Goal: Task Accomplishment & Management: Manage account settings

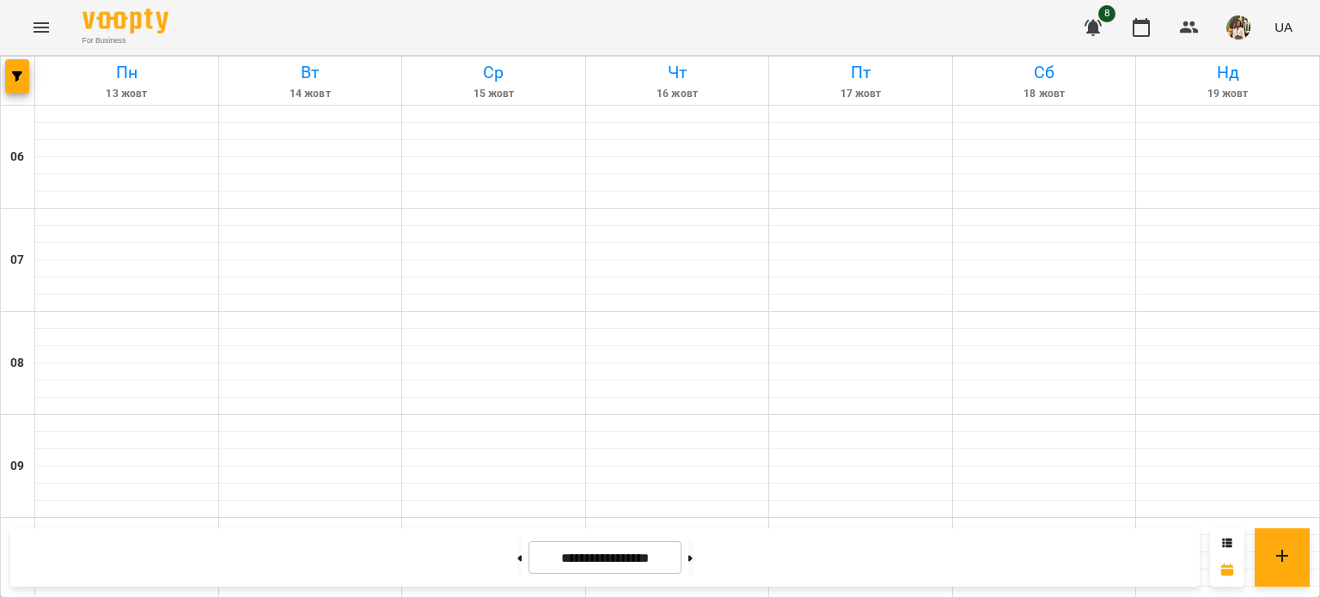
scroll to position [430, 0]
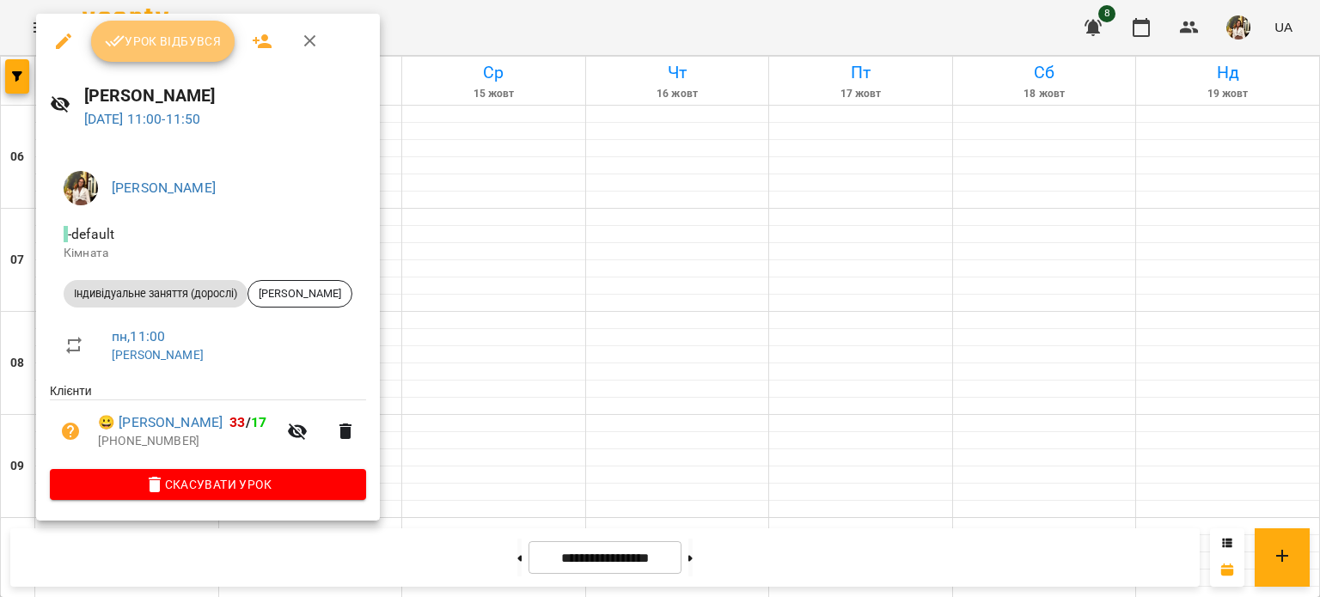
click at [178, 36] on span "Урок відбувся" at bounding box center [163, 41] width 117 height 21
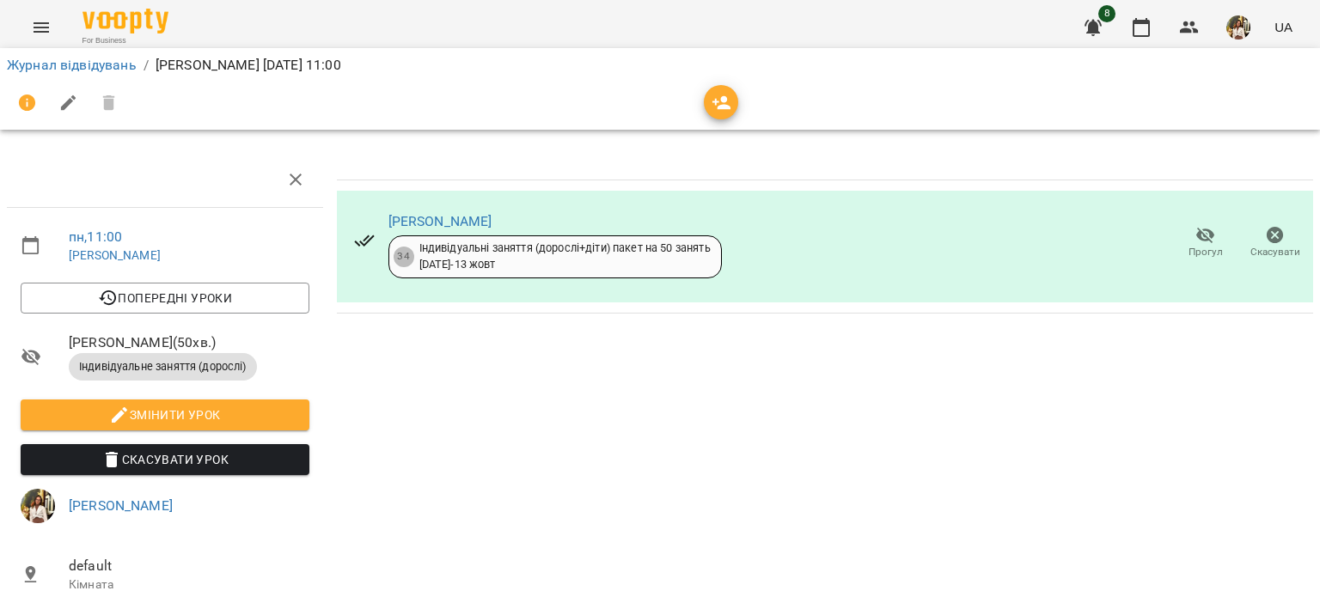
click at [509, 406] on div "[PERSON_NAME] 34 Індивідуальні заняття (дорослі+діти) пакет на 50 занять [DATE]…" at bounding box center [825, 443] width 990 height 597
click at [42, 62] on link "Журнал відвідувань" at bounding box center [72, 65] width 130 height 16
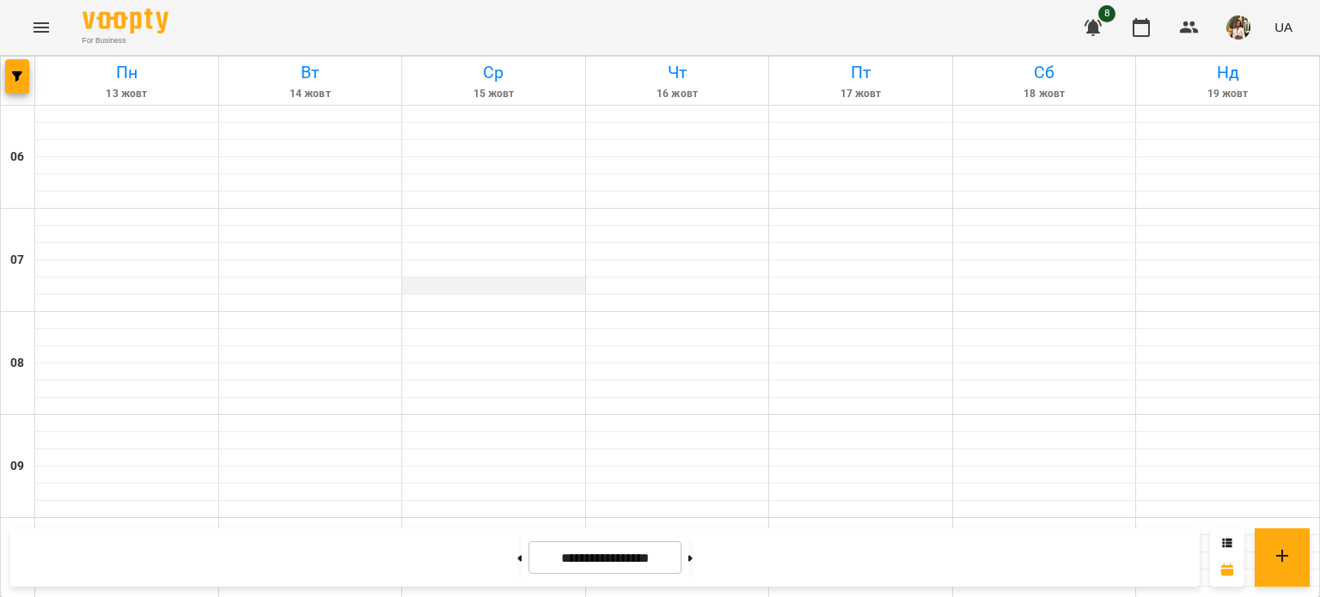
scroll to position [822, 0]
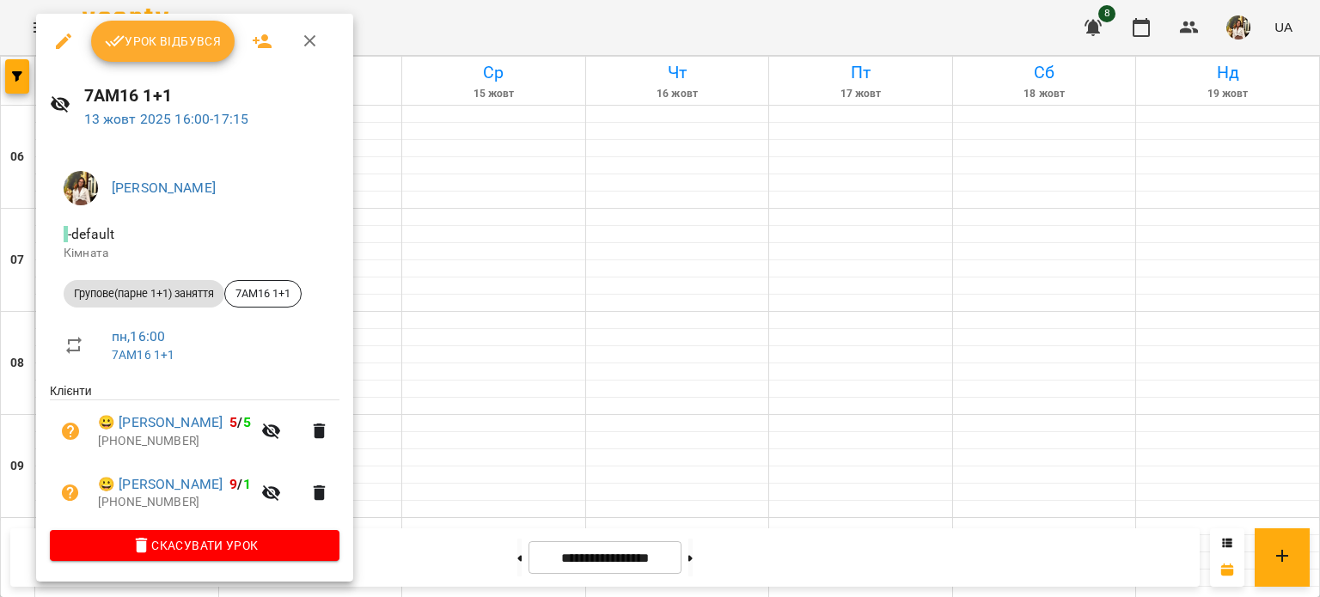
click at [149, 37] on span "Урок відбувся" at bounding box center [163, 41] width 117 height 21
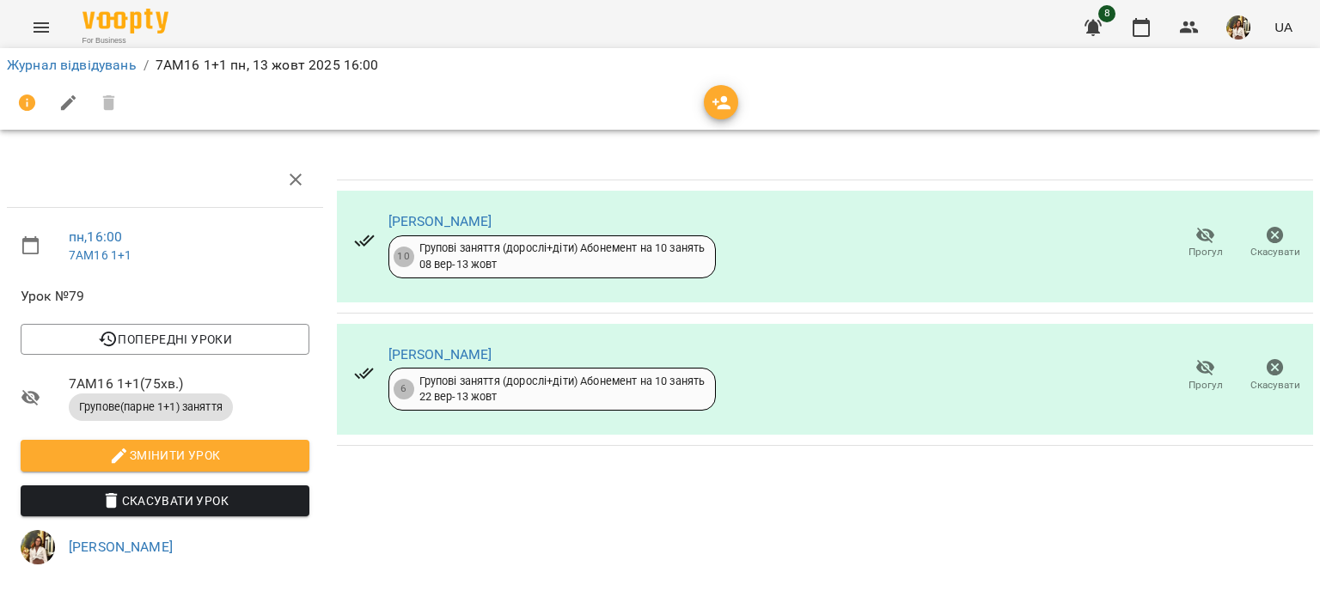
click at [1199, 249] on span "Прогул" at bounding box center [1205, 252] width 34 height 15
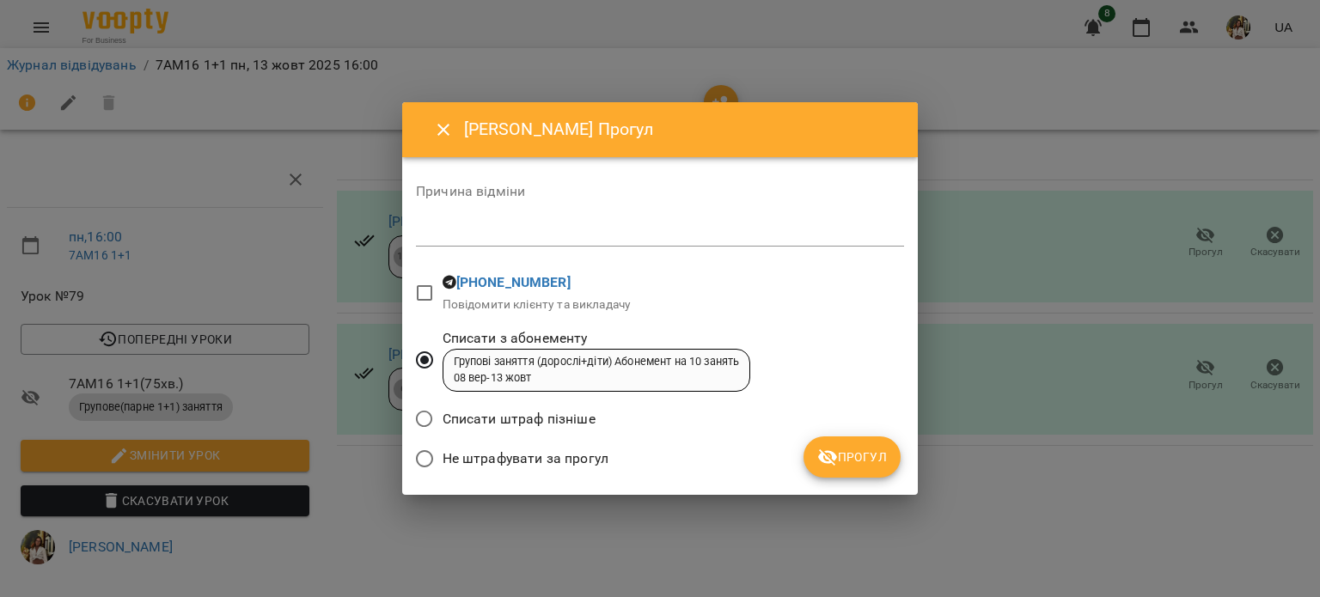
click at [496, 449] on span "Не штрафувати за прогул" at bounding box center [525, 458] width 166 height 21
click at [509, 235] on textarea at bounding box center [660, 232] width 488 height 16
type textarea "**********"
click at [856, 463] on span "Прогул" at bounding box center [852, 457] width 70 height 21
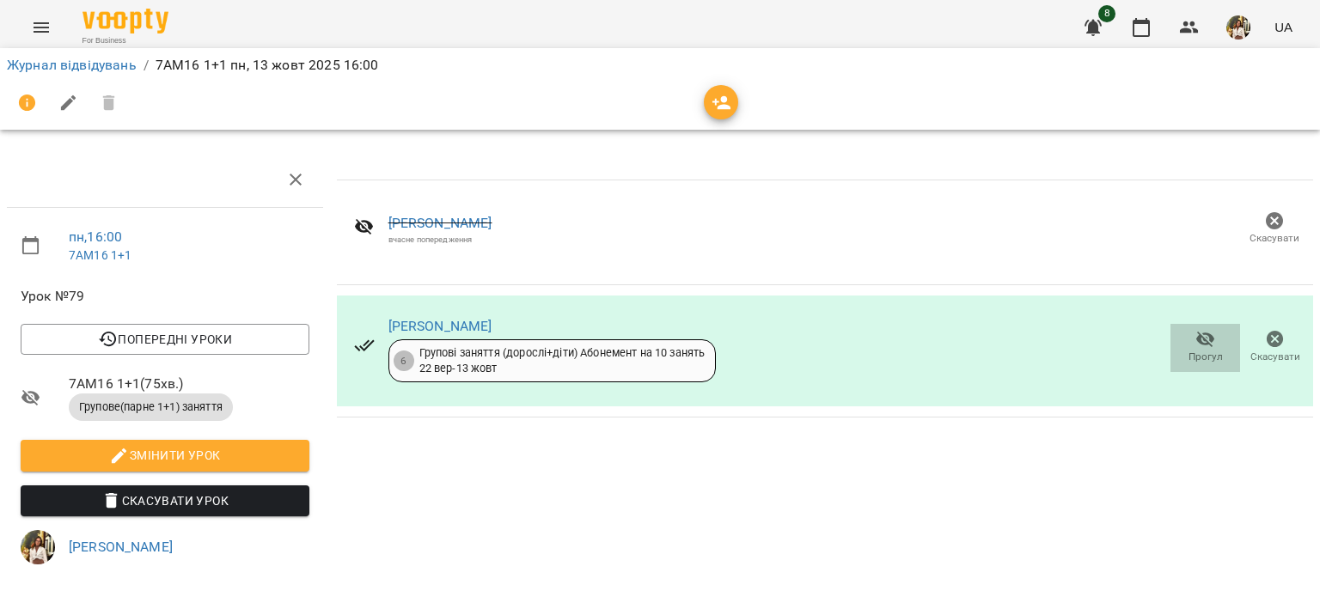
click at [1195, 346] on icon "button" at bounding box center [1205, 339] width 21 height 21
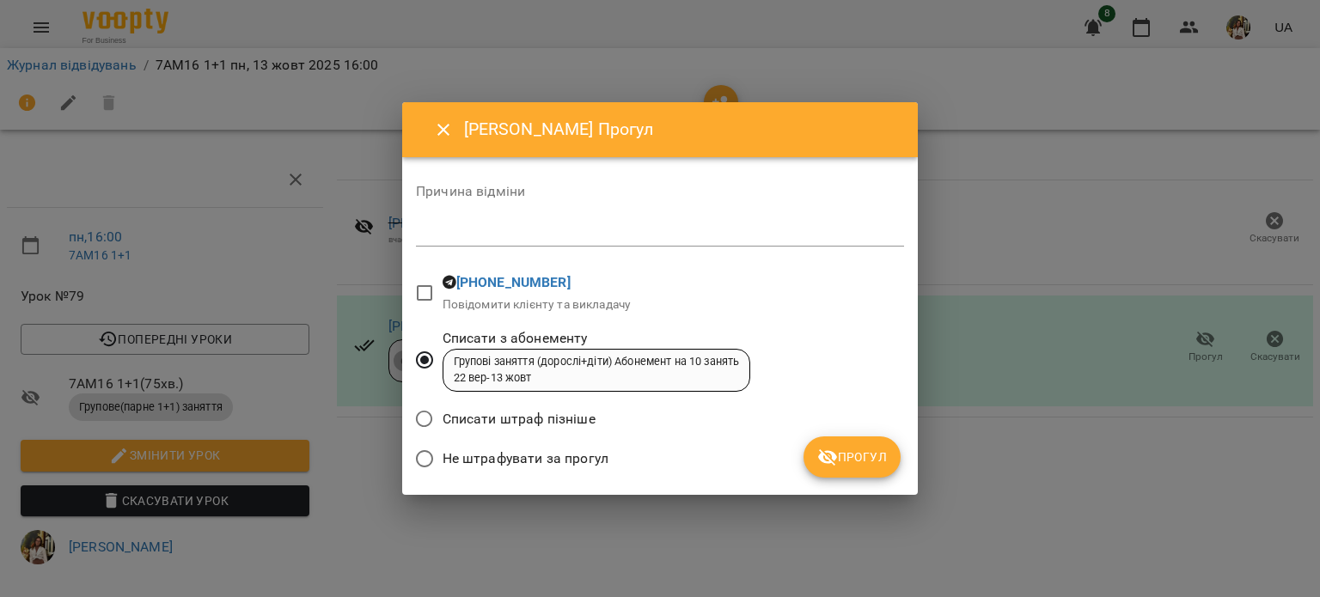
click at [704, 457] on div "Не штрафувати за прогул" at bounding box center [660, 461] width 488 height 40
click at [507, 462] on span "Не штрафувати за прогул" at bounding box center [525, 458] width 166 height 21
click at [543, 231] on textarea at bounding box center [660, 232] width 488 height 16
type textarea "**********"
click at [873, 458] on span "Прогул" at bounding box center [852, 457] width 70 height 21
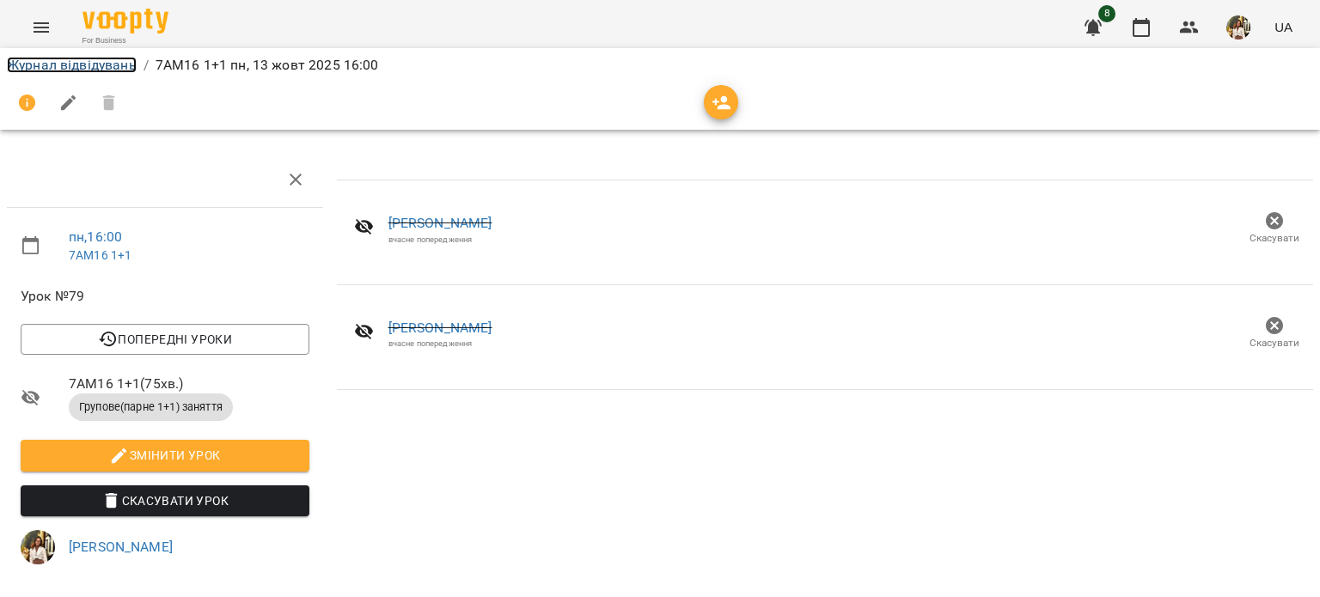
click at [75, 69] on link "Журнал відвідувань" at bounding box center [72, 65] width 130 height 16
